Goal: Transaction & Acquisition: Download file/media

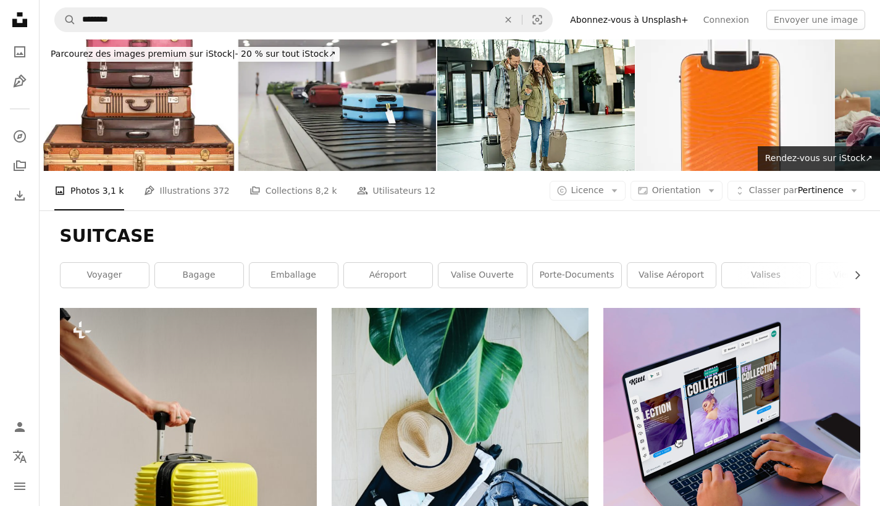
scroll to position [619, 0]
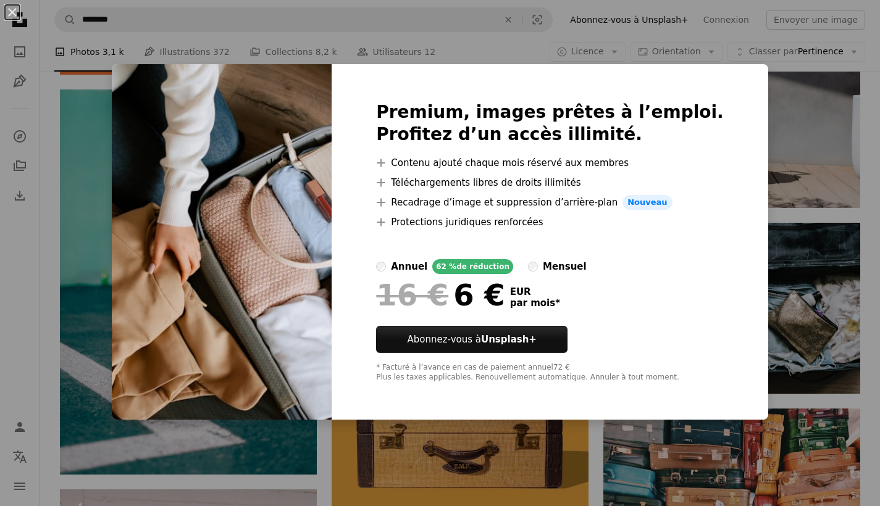
click at [863, 144] on div "An X shape Premium, images prêtes à l’emploi. Profitez d’un accès illimité. A p…" at bounding box center [440, 253] width 880 height 506
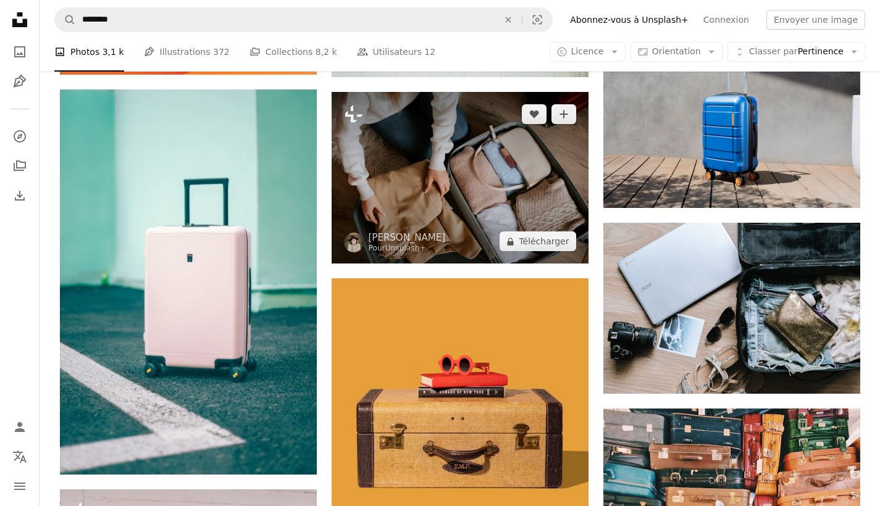
click at [514, 155] on img at bounding box center [460, 178] width 257 height 172
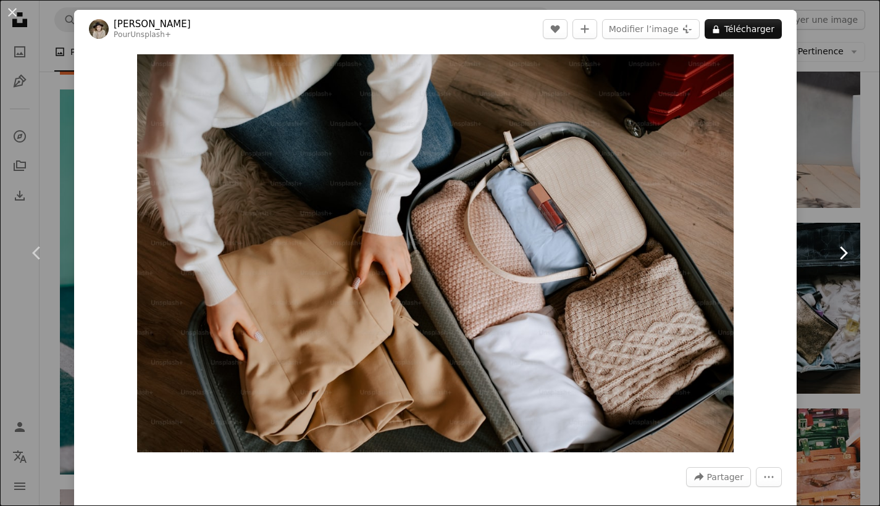
click at [861, 211] on link "Chevron right" at bounding box center [843, 253] width 74 height 119
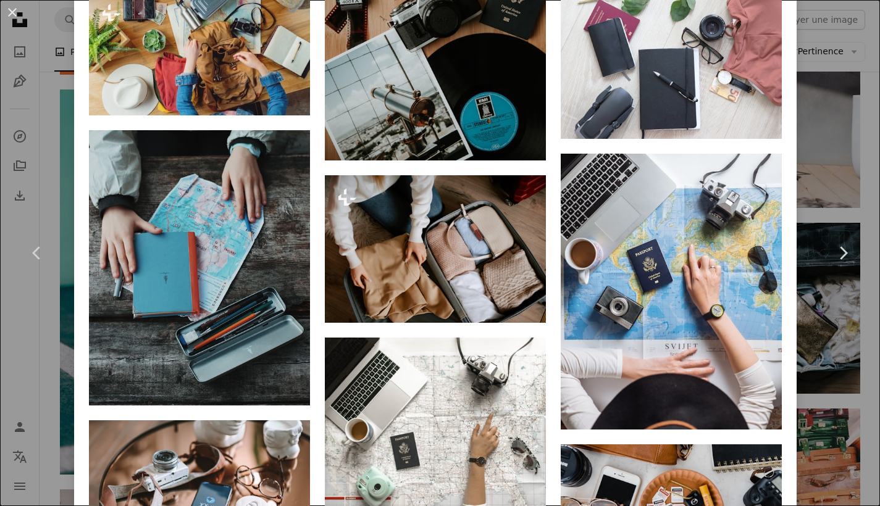
scroll to position [1034, 0]
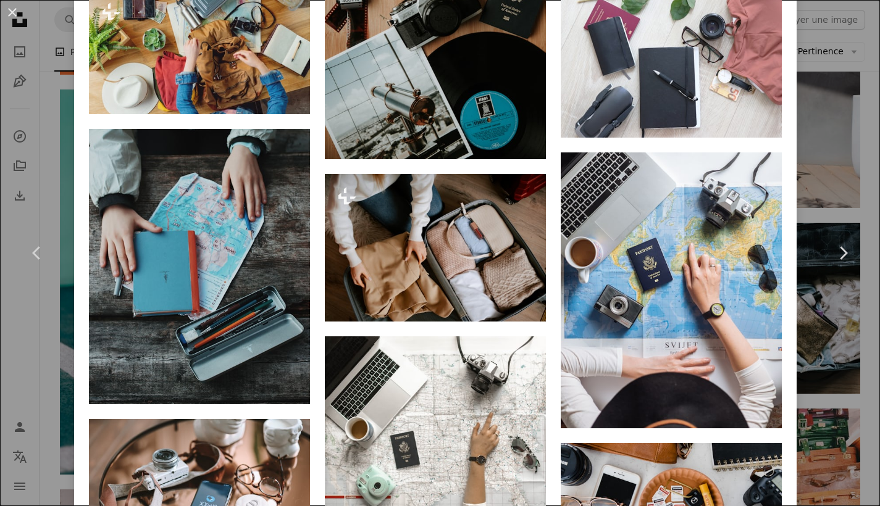
click at [52, 154] on div "An X shape Chevron left Chevron right [PERSON_NAME] anete_lusina A heart A plus…" at bounding box center [440, 253] width 880 height 506
